Goal: Information Seeking & Learning: Learn about a topic

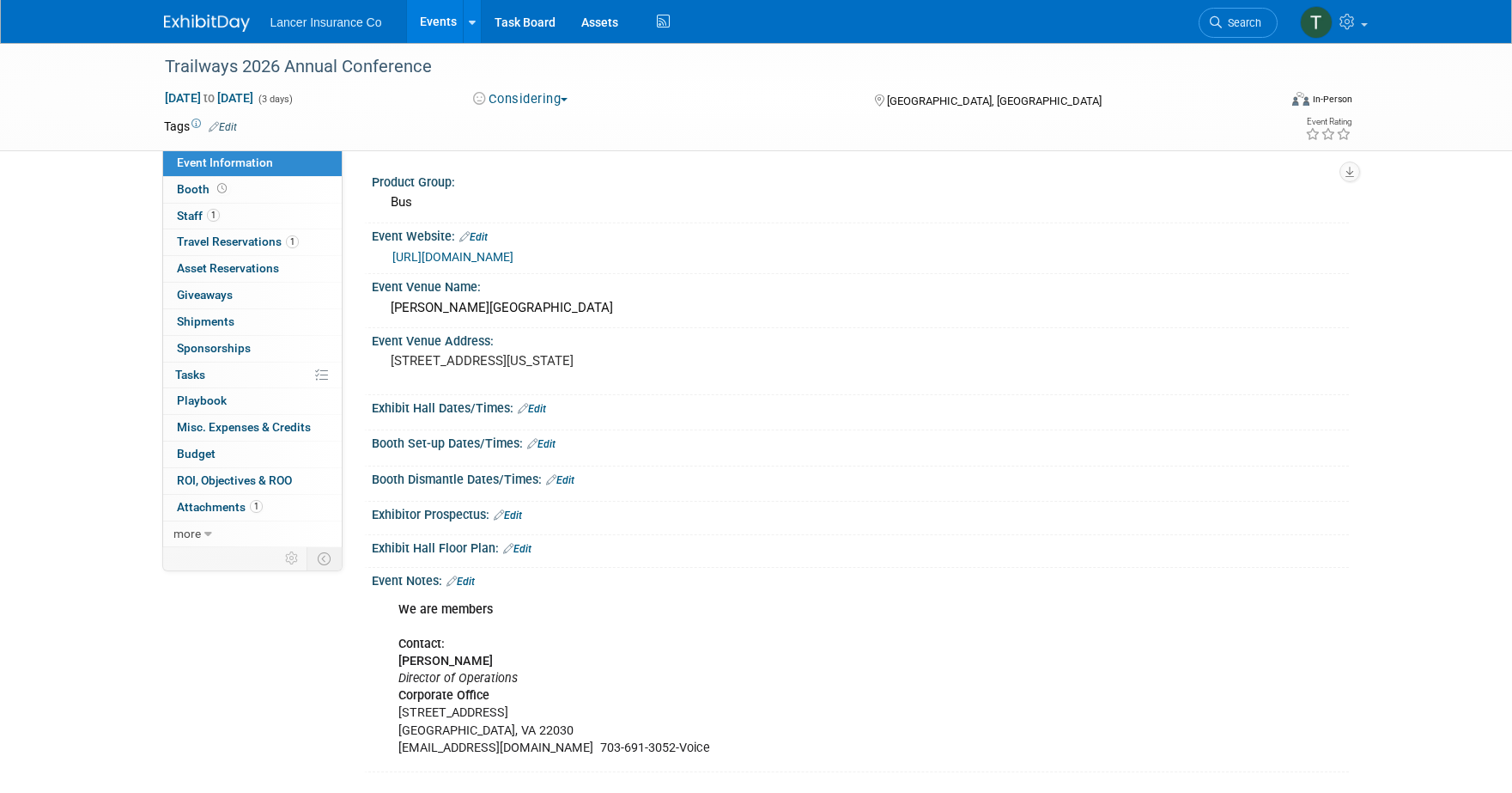
click at [421, 27] on link "Events" at bounding box center [438, 21] width 63 height 43
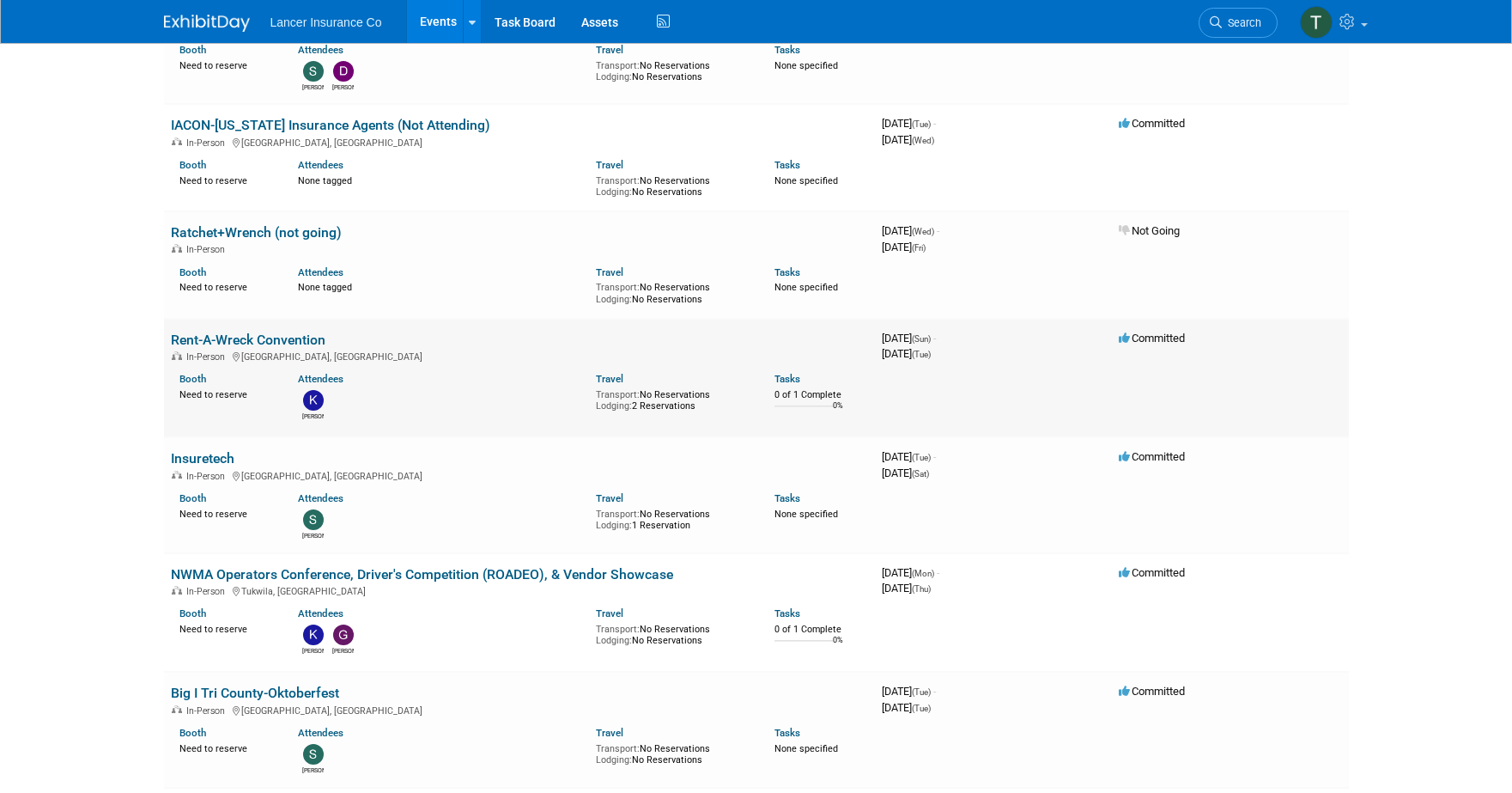
scroll to position [1071, 0]
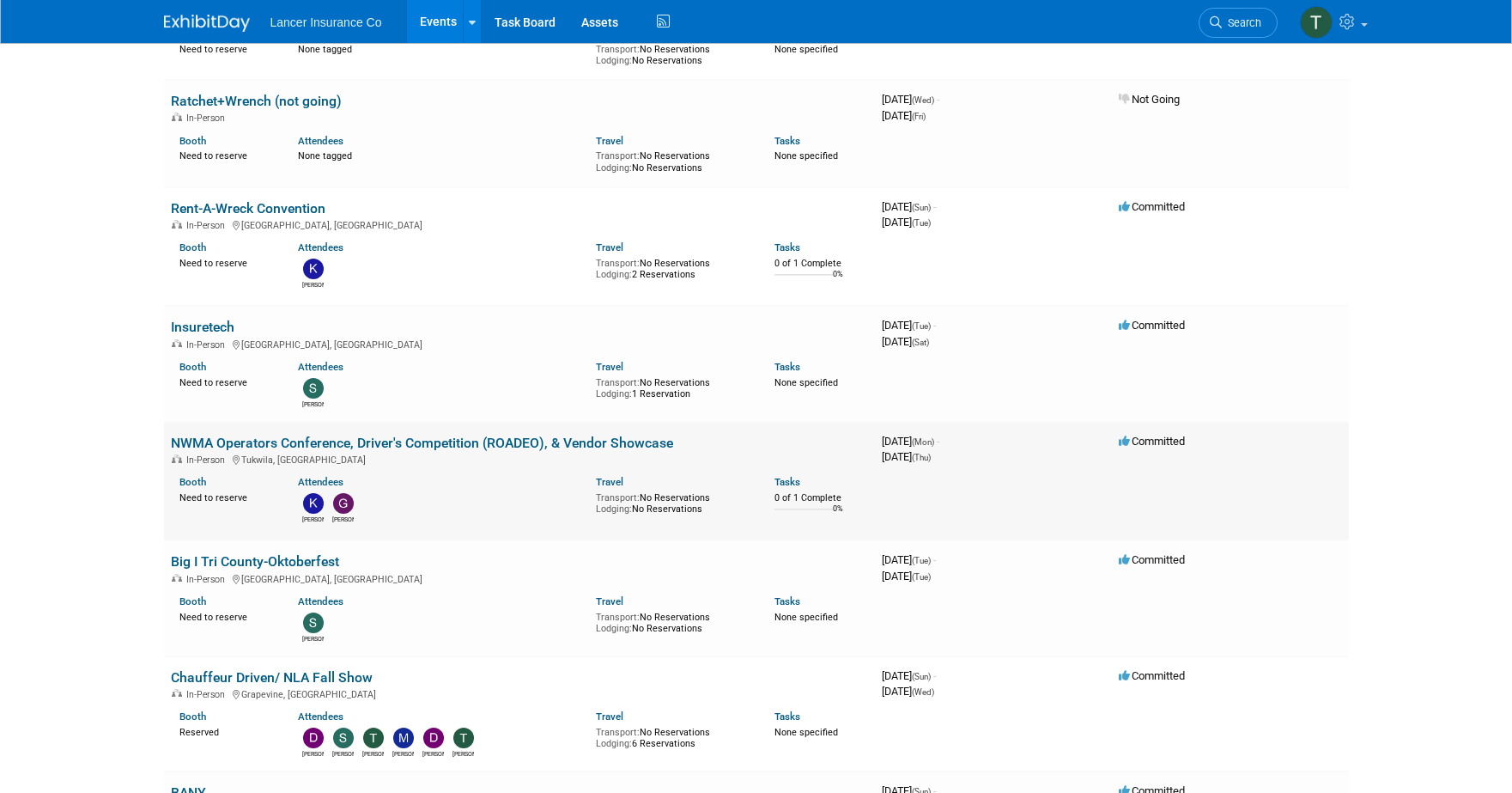
click at [301, 435] on link "NWMA Operators Conference, Driver's Competition (ROADEO), & Vendor Showcase" at bounding box center [422, 443] width 502 height 16
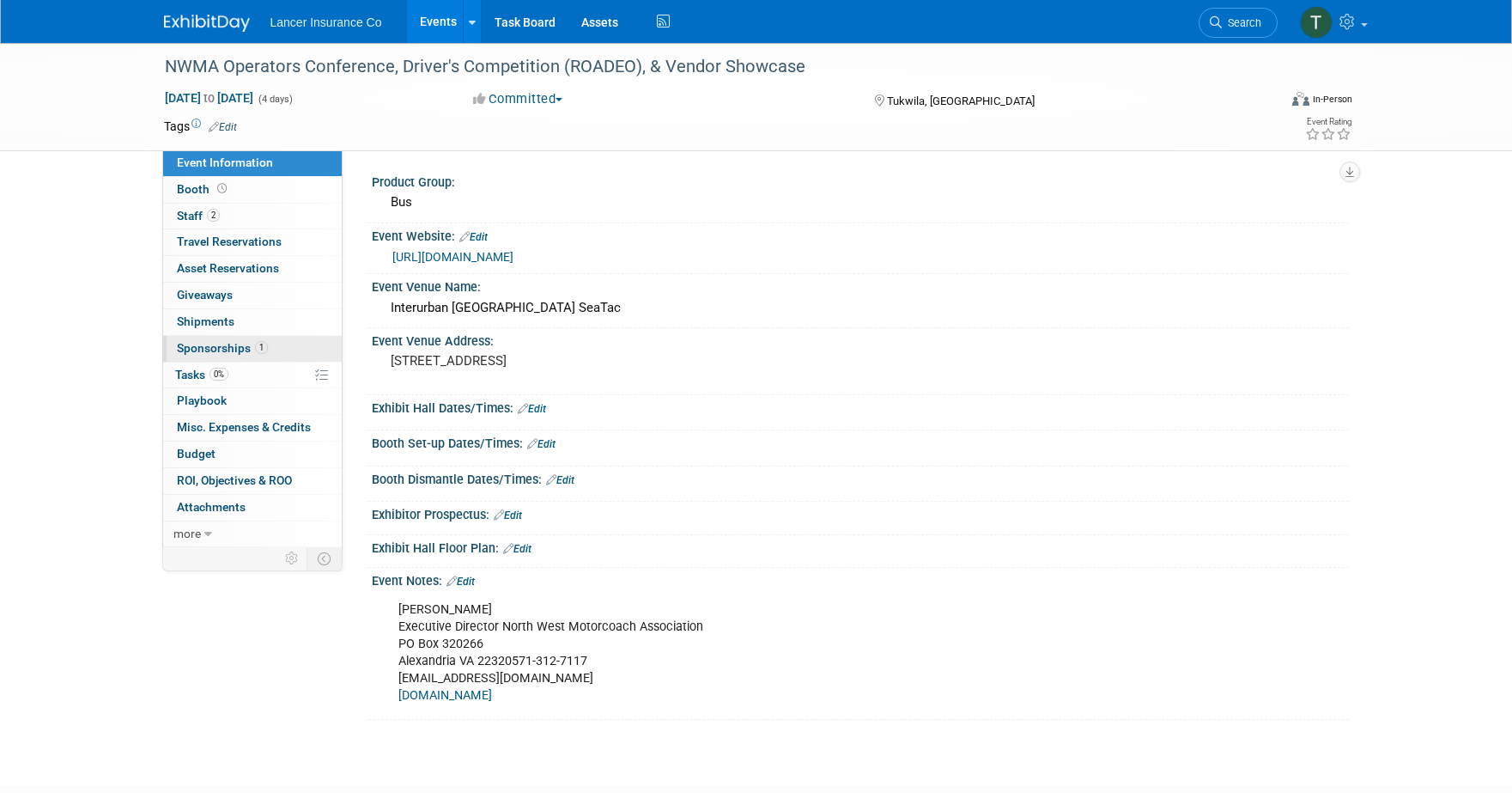
click at [219, 348] on span "Sponsorships 1" at bounding box center [222, 348] width 91 height 14
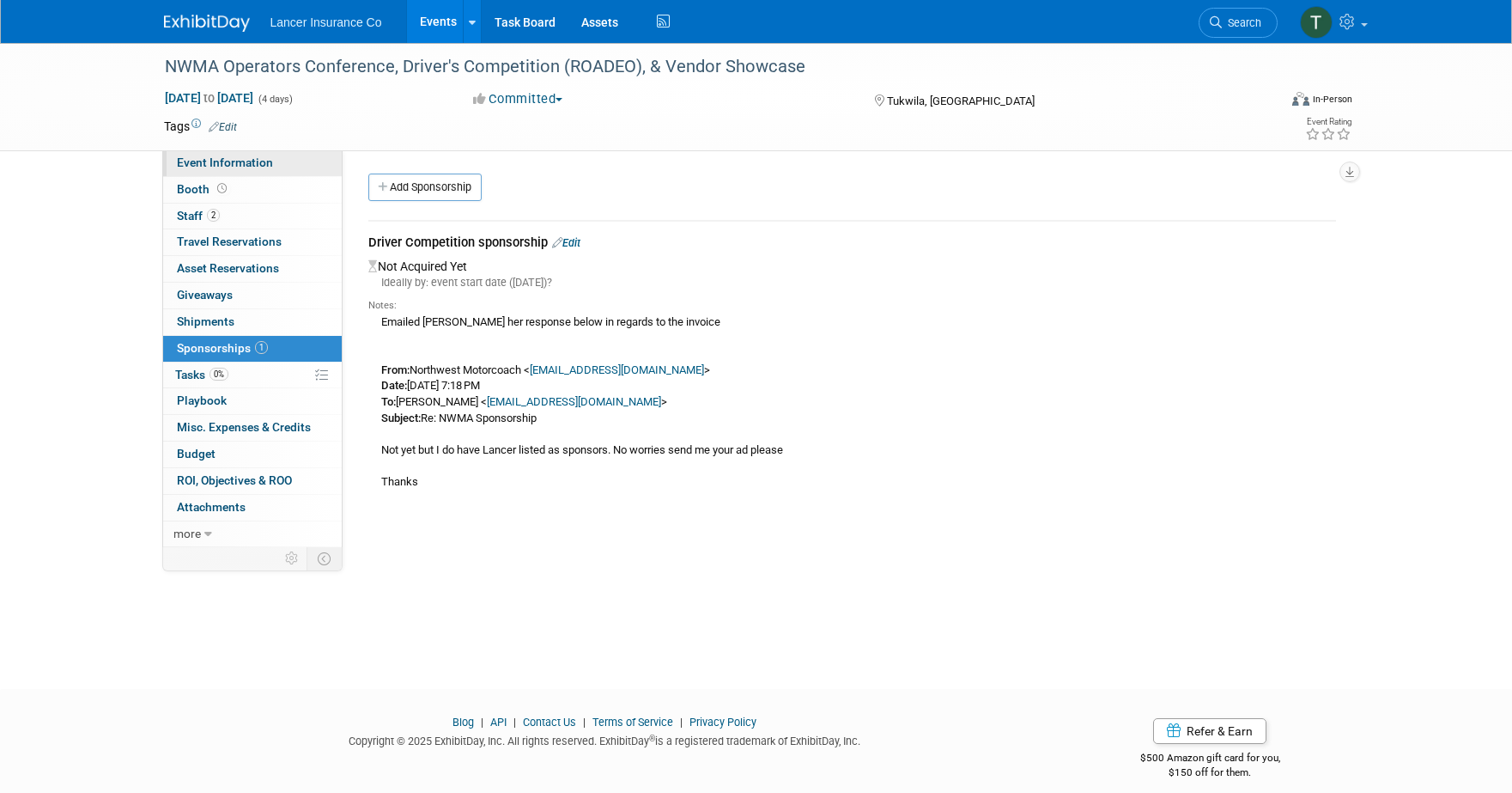
click at [239, 164] on span "Event Information" at bounding box center [225, 162] width 96 height 14
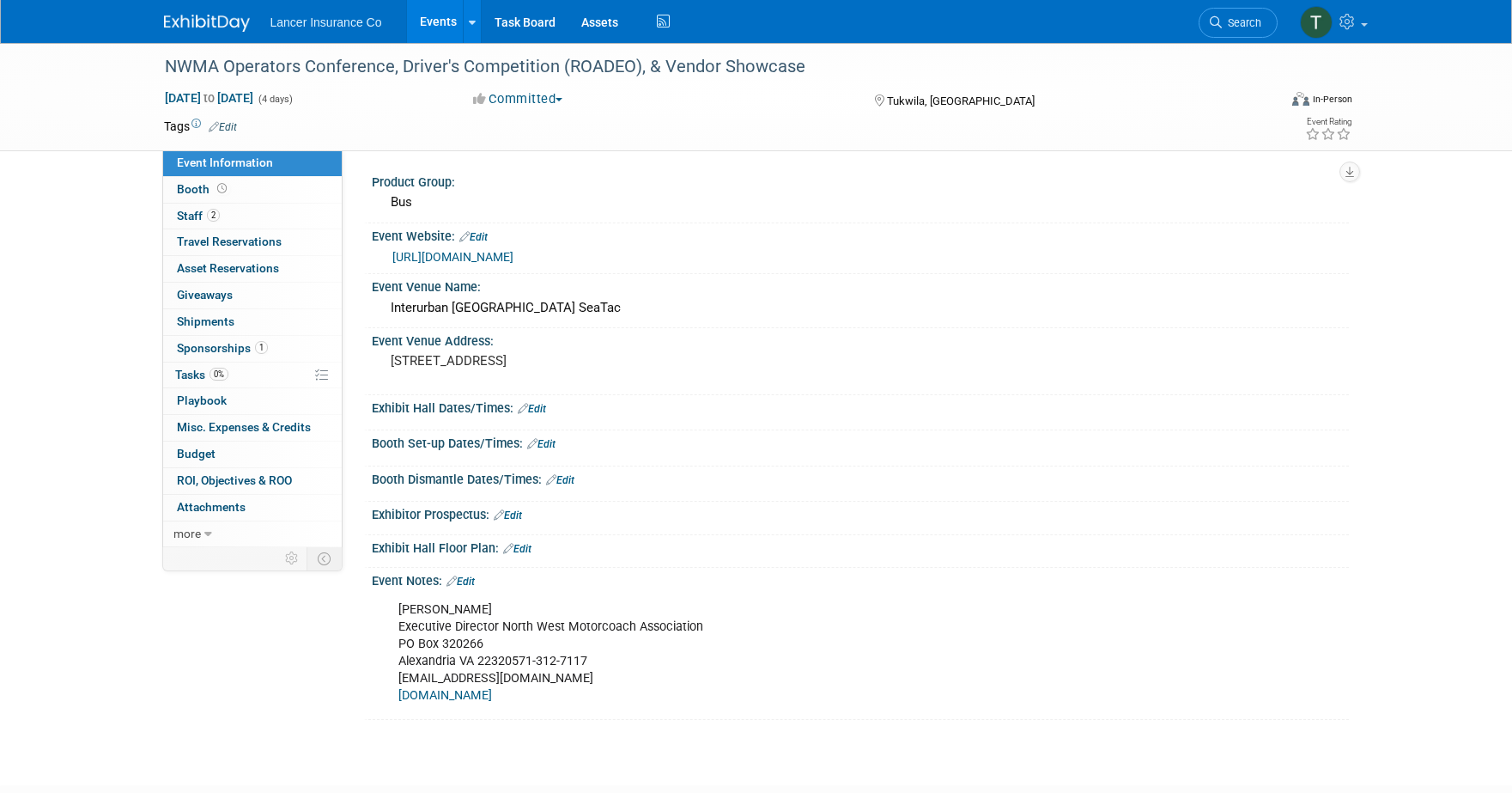
click at [494, 246] on div "https://nwmotorcoach.com/events/" at bounding box center [861, 255] width 952 height 24
click at [494, 248] on div "https://nwmotorcoach.com/events/" at bounding box center [865, 257] width 944 height 20
click at [494, 253] on link "https://nwmotorcoach.com/events/" at bounding box center [453, 257] width 121 height 14
